Goal: Transaction & Acquisition: Purchase product/service

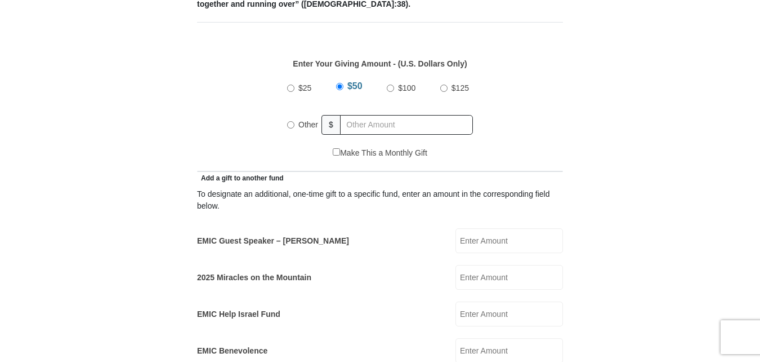
scroll to position [507, 0]
click at [473, 227] on input "EMIC Guest Speaker – Billy Burke" at bounding box center [510, 239] width 108 height 25
type input "4"
click at [468, 230] on input "EMIC Guest Speaker – Billy Burke" at bounding box center [510, 239] width 108 height 25
type input "50.00"
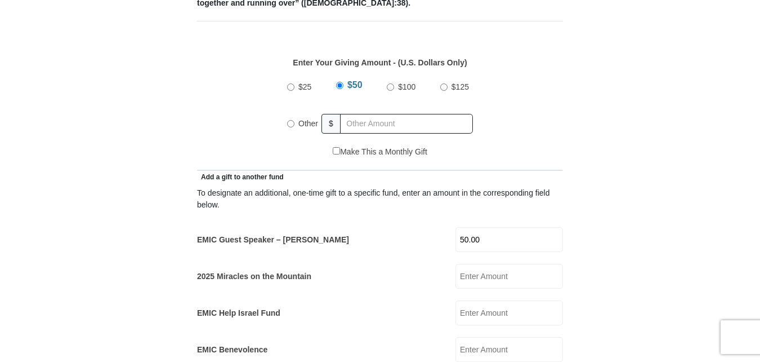
click at [290, 120] on input "Other" at bounding box center [290, 123] width 7 height 7
radio input "true"
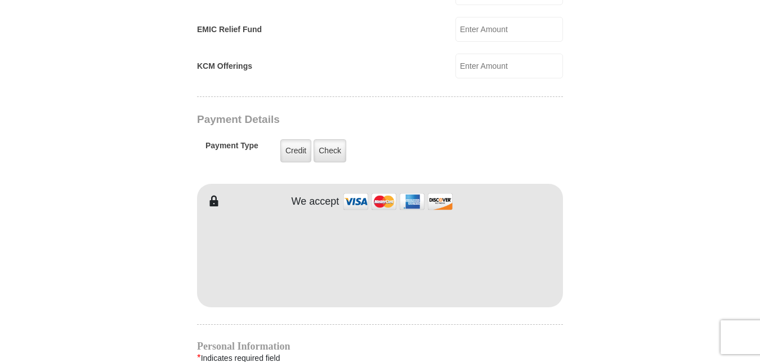
scroll to position [958, 0]
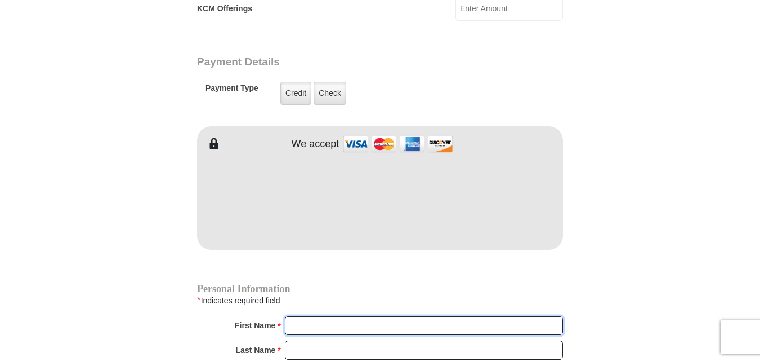
click at [315, 316] on input "First Name *" at bounding box center [424, 325] width 278 height 19
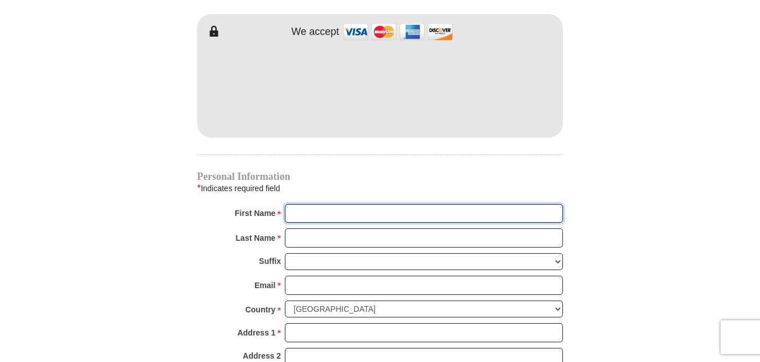
scroll to position [1070, 0]
click at [292, 203] on input "First Name *" at bounding box center [424, 212] width 278 height 19
type input "Jose M & Angelita V"
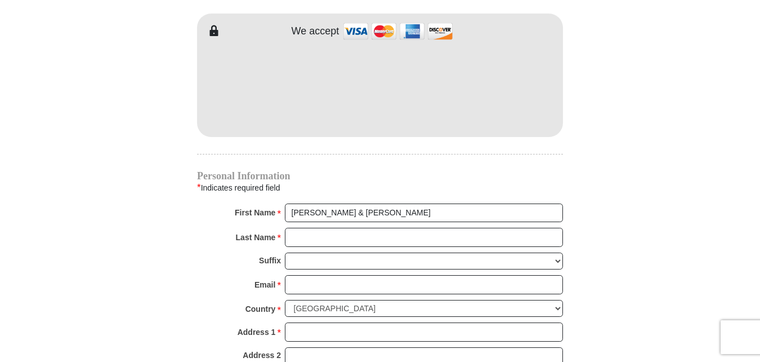
type input "50.00"
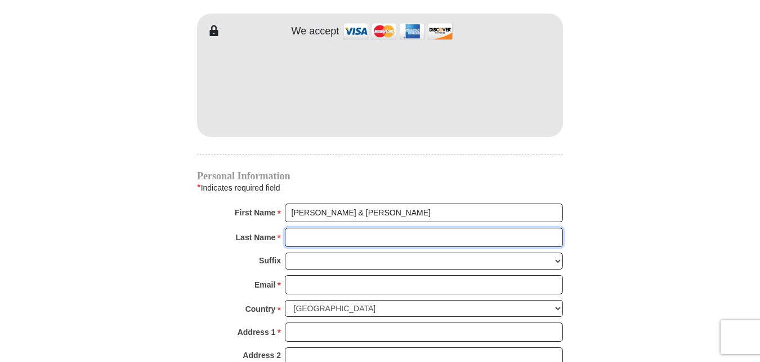
type input "Lopez"
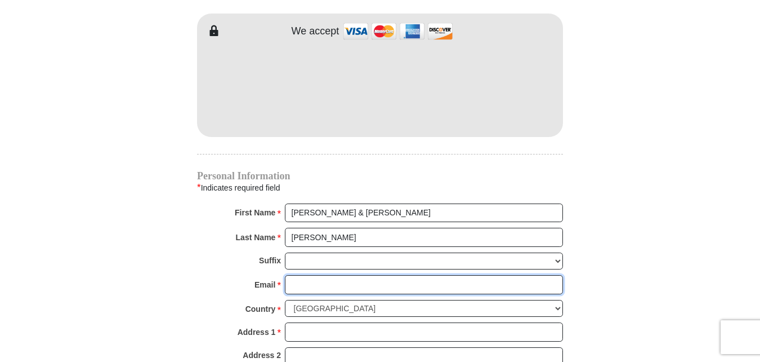
type input "jajmlopez@yahoo.com"
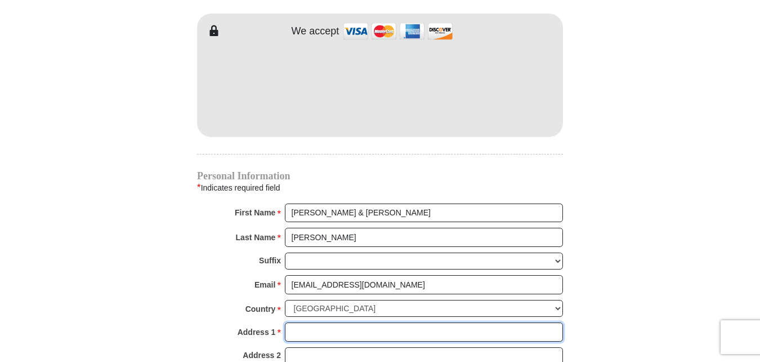
type input "PO Box 1241"
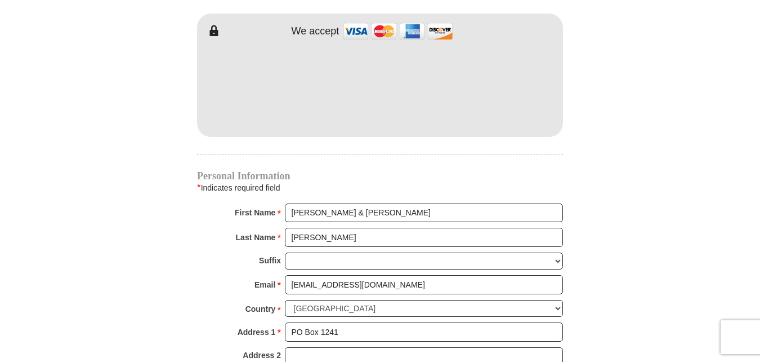
type input "Premont"
select select "TX"
type input "78375"
type input "3617748175"
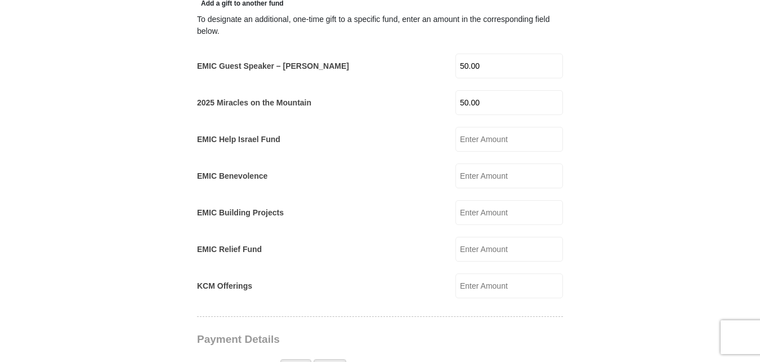
scroll to position [676, 0]
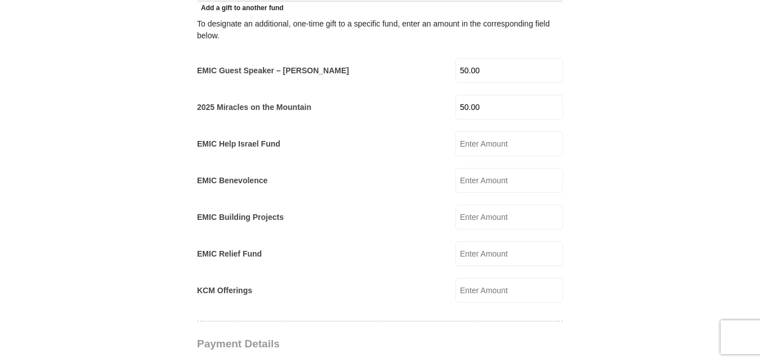
click at [484, 95] on input "50.00" at bounding box center [510, 107] width 108 height 25
type input "5"
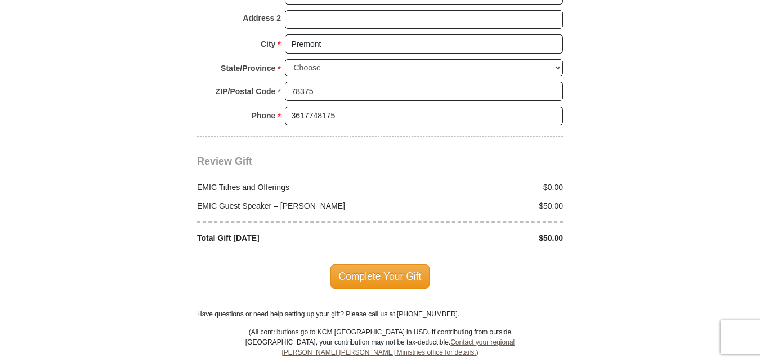
scroll to position [1408, 0]
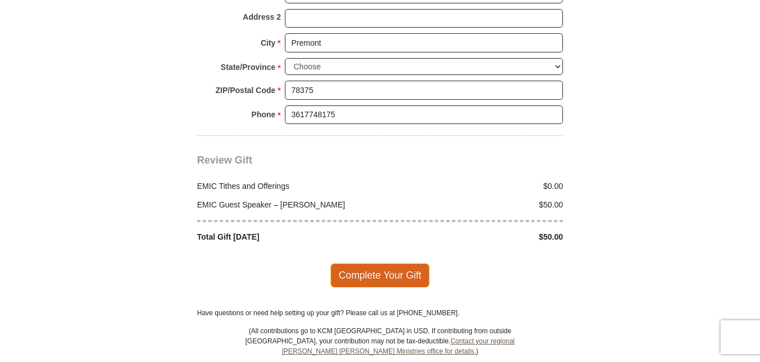
click at [388, 263] on span "Complete Your Gift" at bounding box center [381, 275] width 100 height 24
